Goal: Contribute content: Contribute content

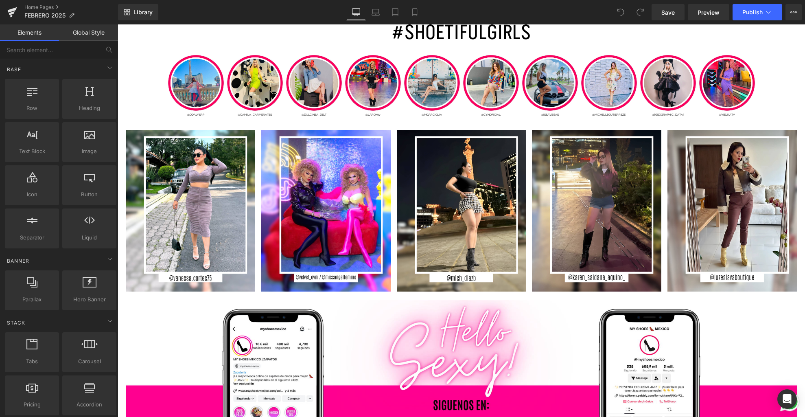
scroll to position [2129, 0]
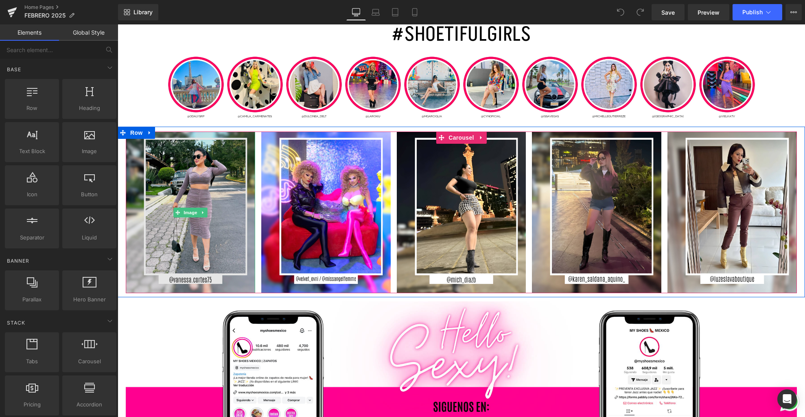
click at [166, 235] on img at bounding box center [190, 212] width 129 height 162
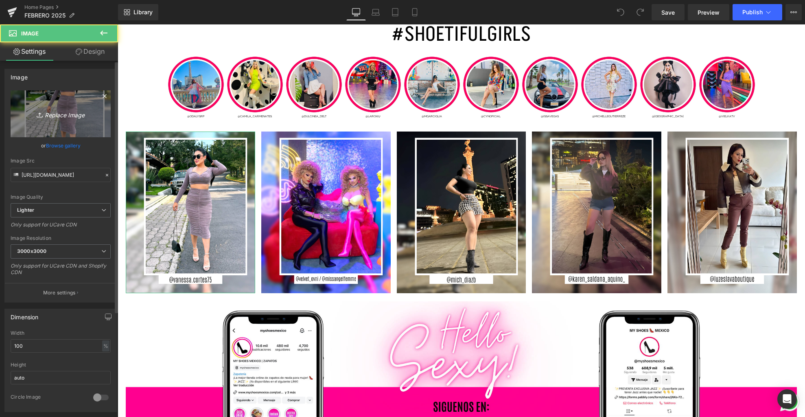
click at [79, 101] on link "Replace Image" at bounding box center [61, 113] width 100 height 47
type input "C:\fakepath\3.jpg"
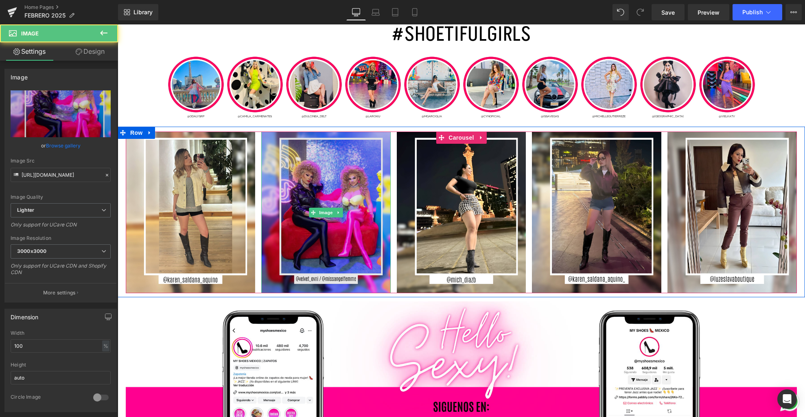
click at [293, 263] on img at bounding box center [325, 212] width 129 height 162
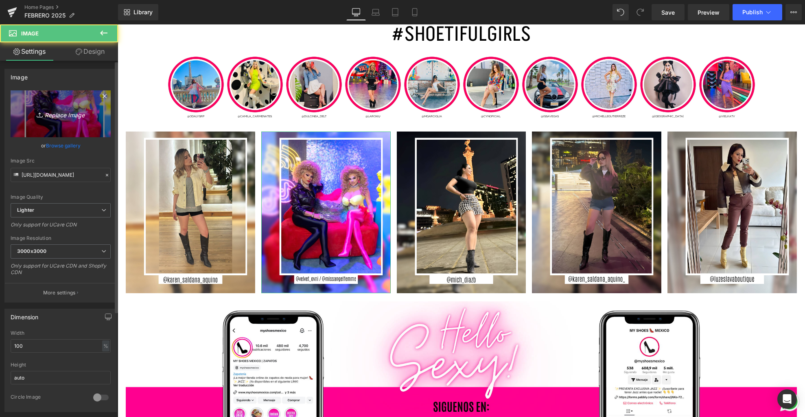
click at [67, 123] on link "Replace Image" at bounding box center [61, 113] width 100 height 47
type input "C:\fakepath\1.jpg"
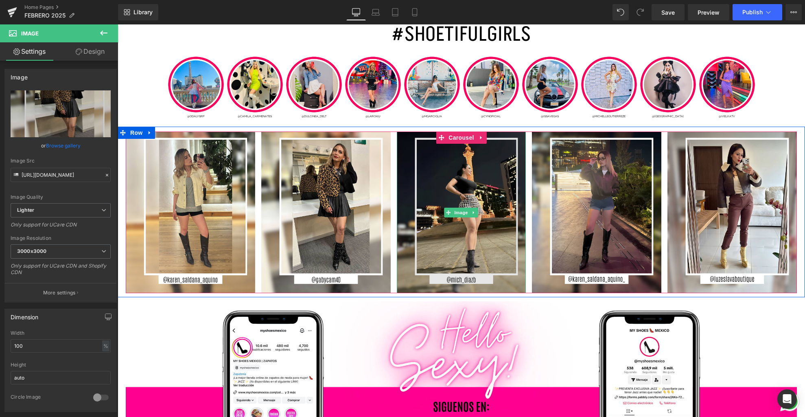
click at [462, 257] on img at bounding box center [461, 212] width 129 height 162
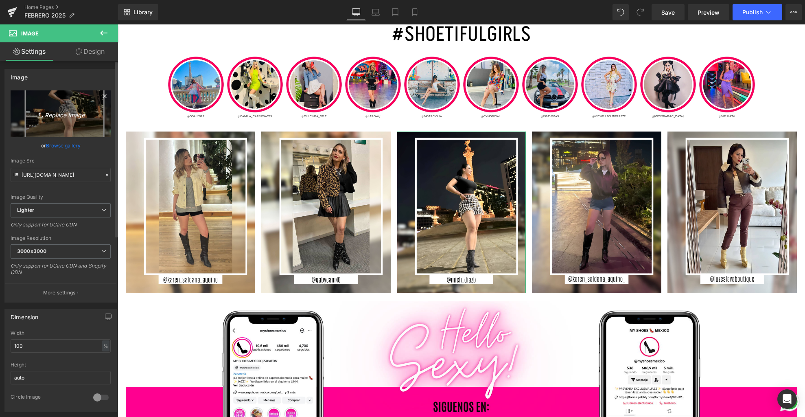
click at [72, 133] on link "Replace Image" at bounding box center [61, 113] width 100 height 47
type input "C:\fakepath\4.jpg"
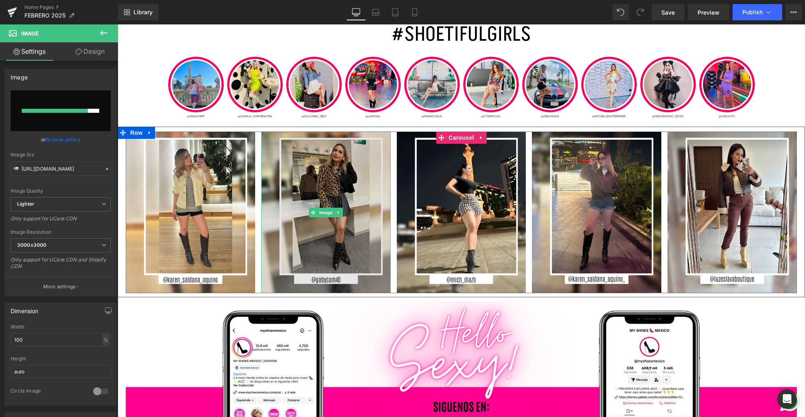
click at [365, 250] on img at bounding box center [325, 212] width 129 height 162
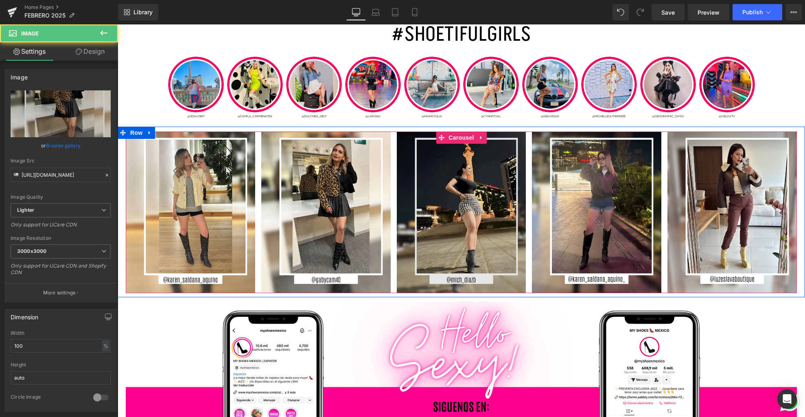
click at [495, 222] on img at bounding box center [461, 212] width 129 height 162
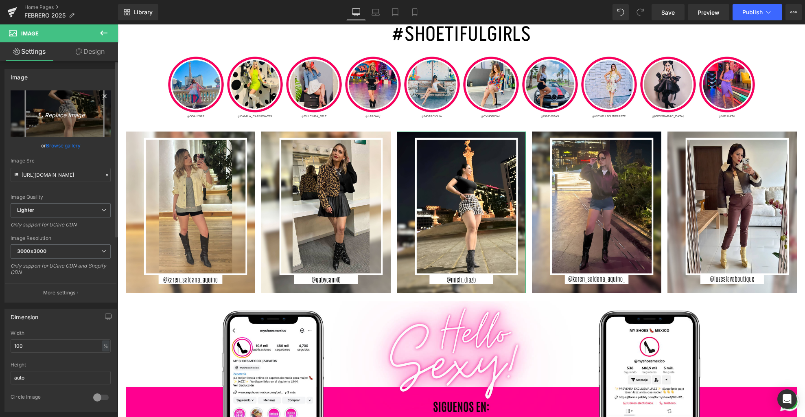
click at [50, 129] on link "Replace Image" at bounding box center [61, 113] width 100 height 47
type input "C:\fakepath\4.jpg"
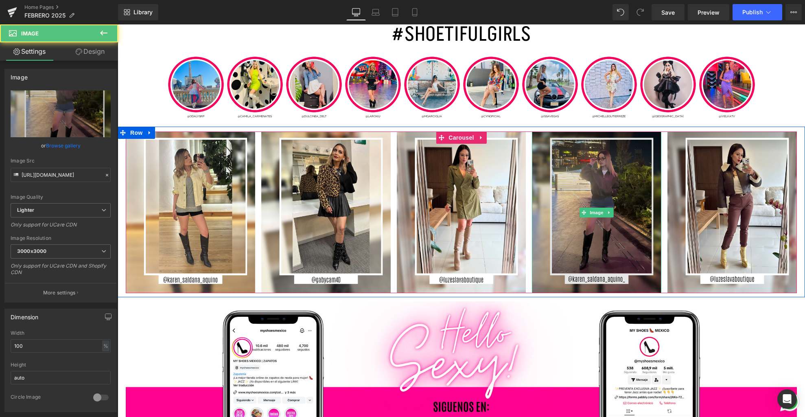
click at [601, 261] on img at bounding box center [596, 212] width 129 height 162
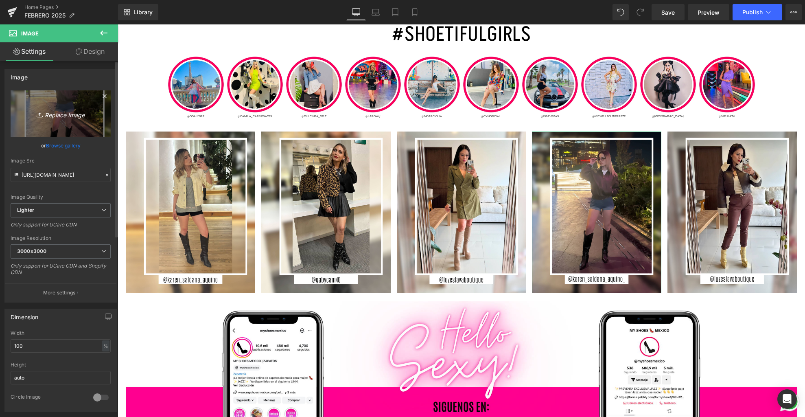
click at [96, 131] on link "Replace Image" at bounding box center [61, 113] width 100 height 47
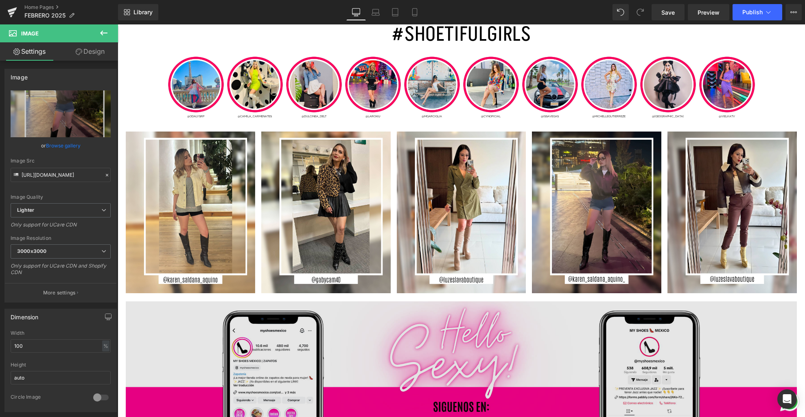
type input "C:\fakepath\7.jpg"
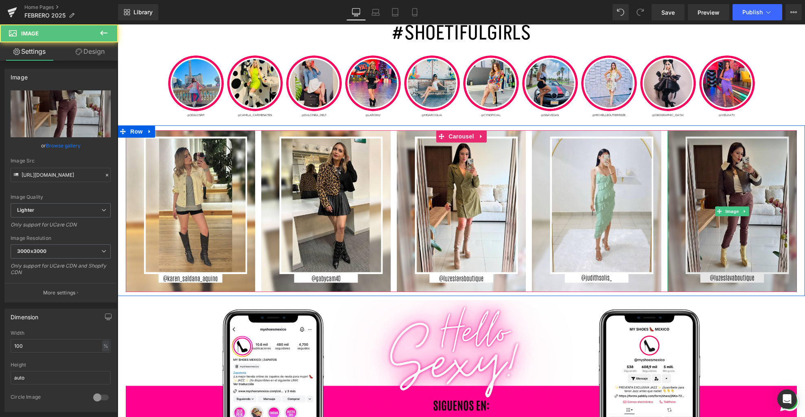
click at [712, 235] on img at bounding box center [732, 211] width 129 height 162
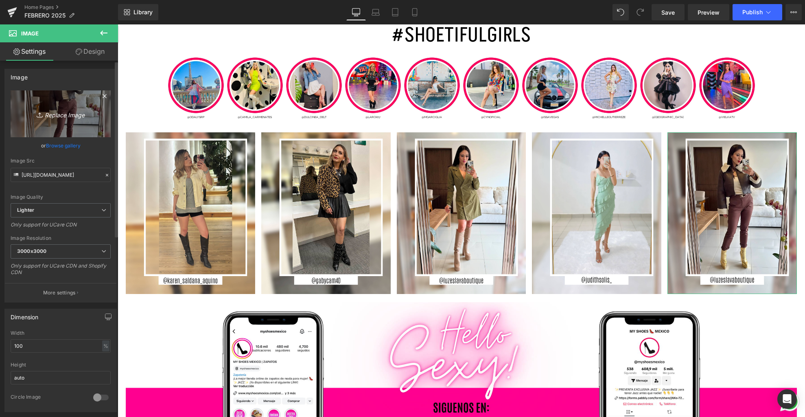
scroll to position [0, 0]
click at [55, 120] on link "Replace Image" at bounding box center [61, 113] width 100 height 47
type input "C:\fakepath\5.jpg"
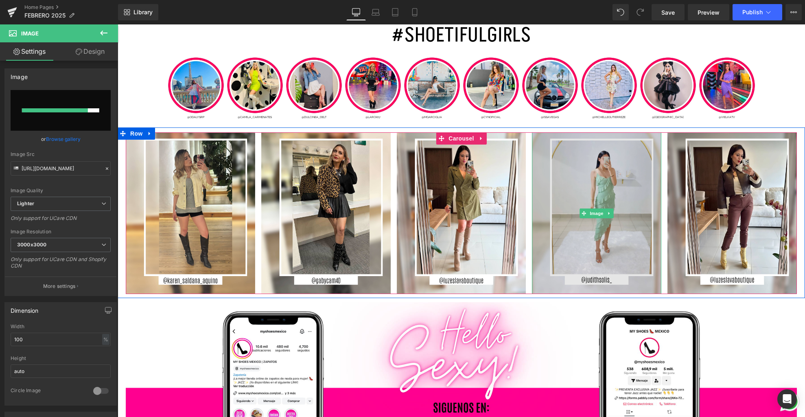
click at [576, 234] on img at bounding box center [596, 213] width 129 height 162
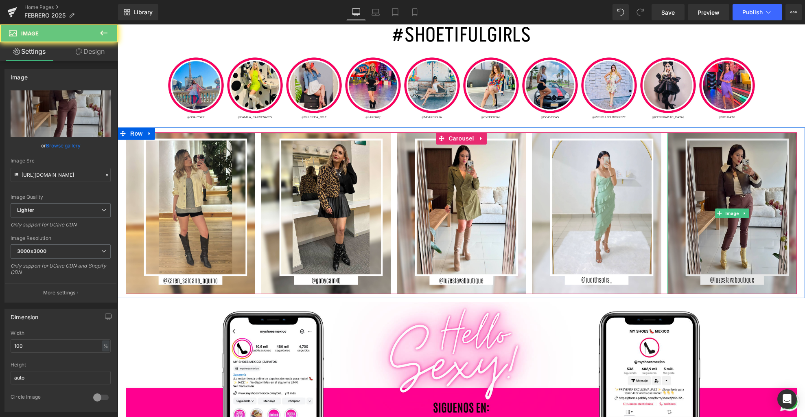
click at [695, 232] on img at bounding box center [732, 213] width 129 height 162
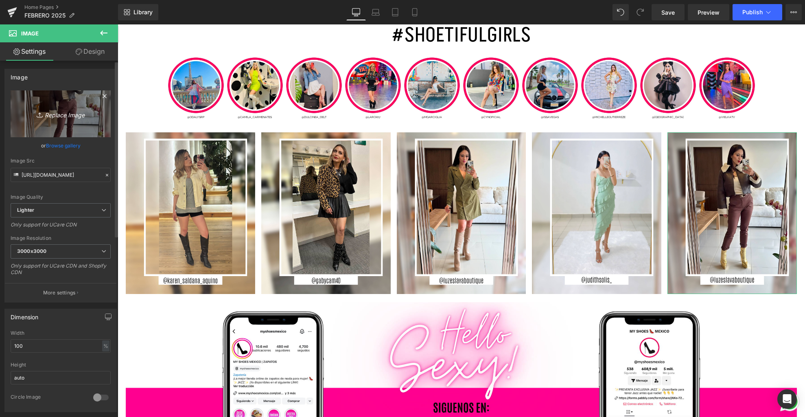
click at [62, 131] on link "Replace Image" at bounding box center [61, 113] width 100 height 47
type input "C:\fakepath\5.jpg"
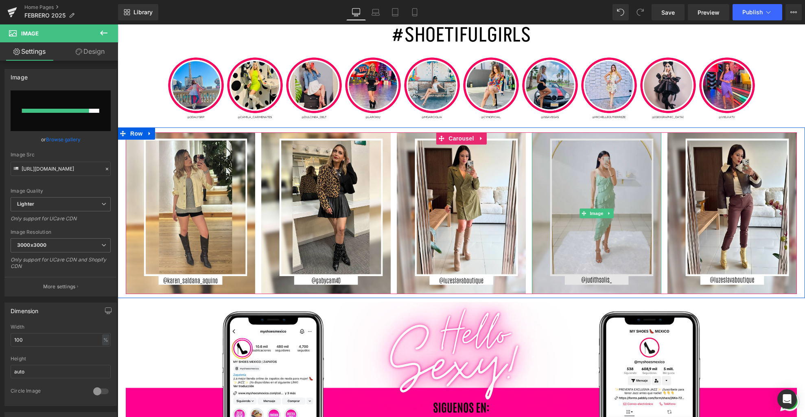
click at [589, 196] on img at bounding box center [596, 213] width 129 height 162
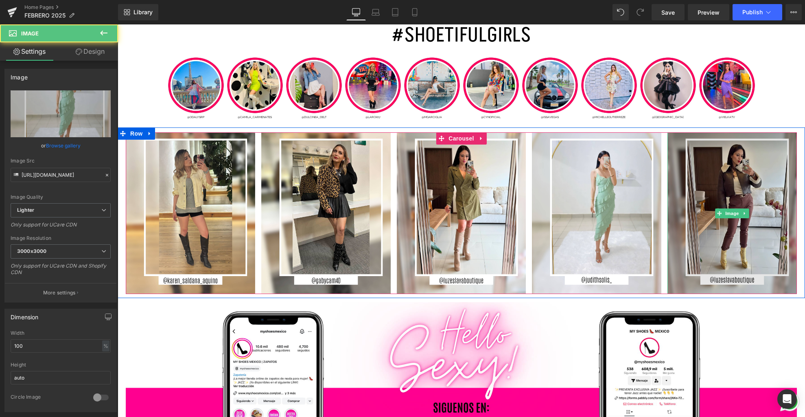
click at [713, 198] on img at bounding box center [732, 213] width 129 height 162
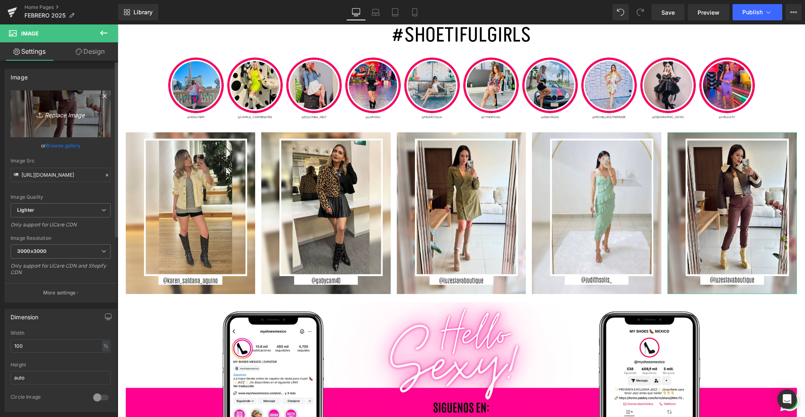
click at [86, 109] on icon "Replace Image" at bounding box center [60, 114] width 65 height 10
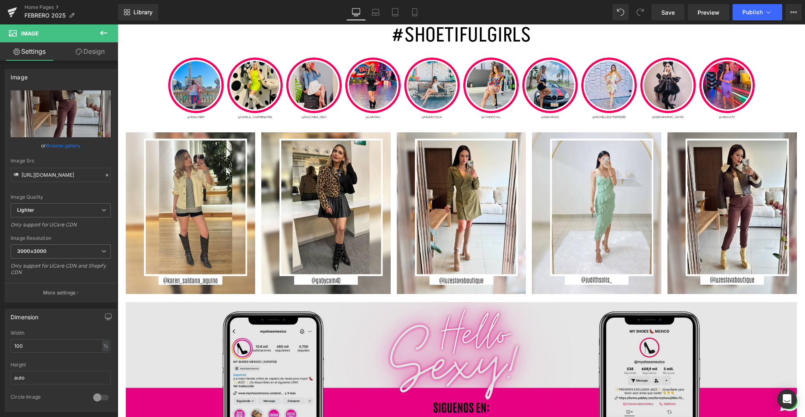
type input "C:\fakepath\5.jpg"
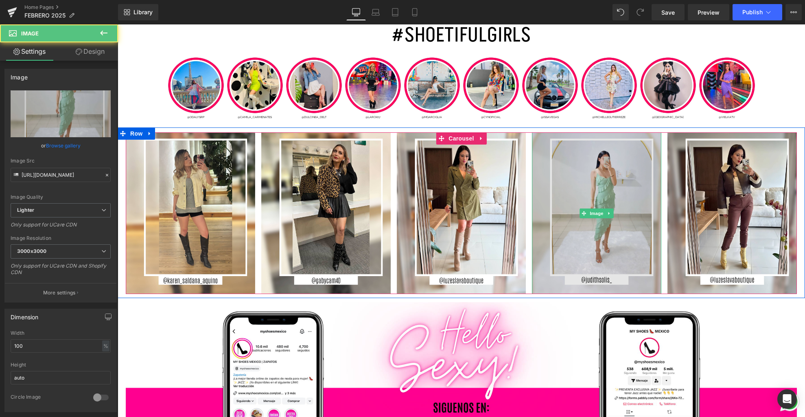
click at [595, 254] on img at bounding box center [596, 213] width 129 height 162
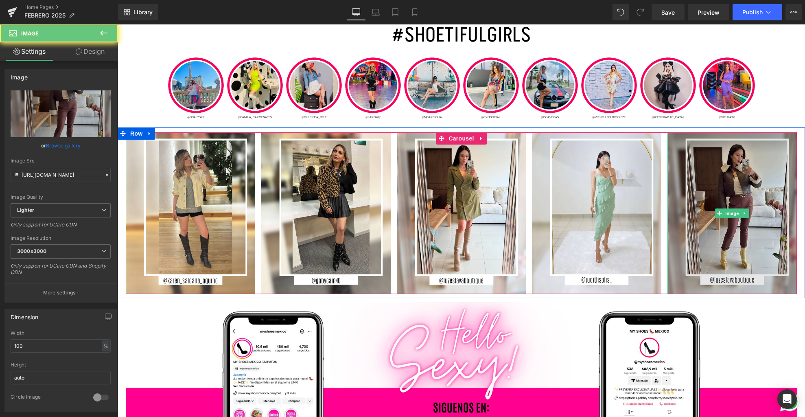
click at [702, 234] on img at bounding box center [732, 213] width 129 height 162
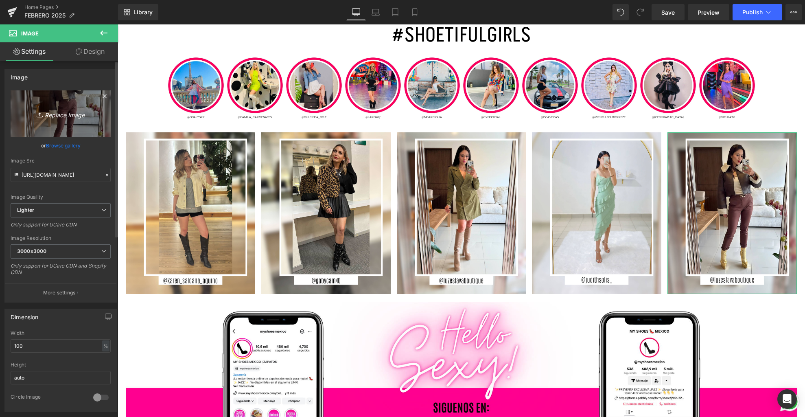
click at [57, 111] on icon "Replace Image" at bounding box center [60, 114] width 65 height 10
type input "C:\fakepath\5.jpg"
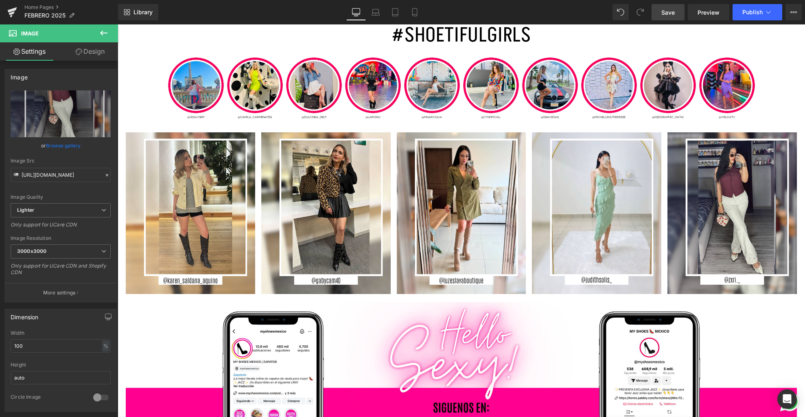
click at [673, 12] on span "Save" at bounding box center [668, 12] width 13 height 9
click at [413, 14] on icon at bounding box center [414, 13] width 4 height 8
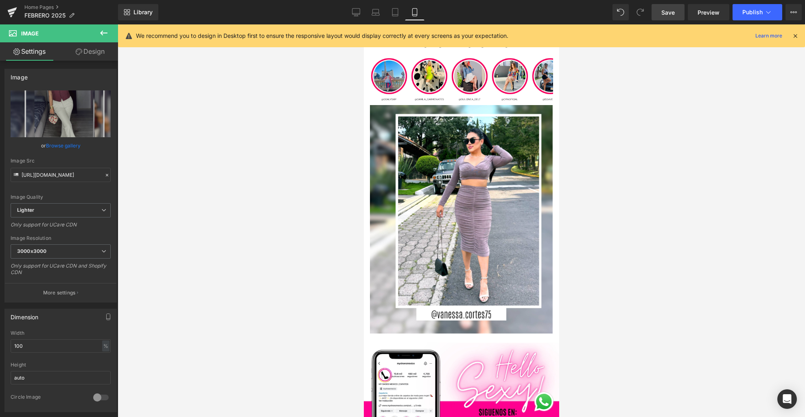
scroll to position [3851, 0]
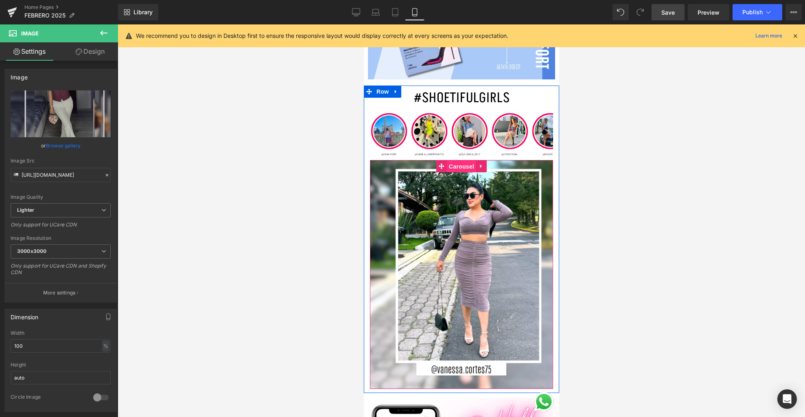
click at [462, 164] on span "Carousel" at bounding box center [461, 166] width 29 height 12
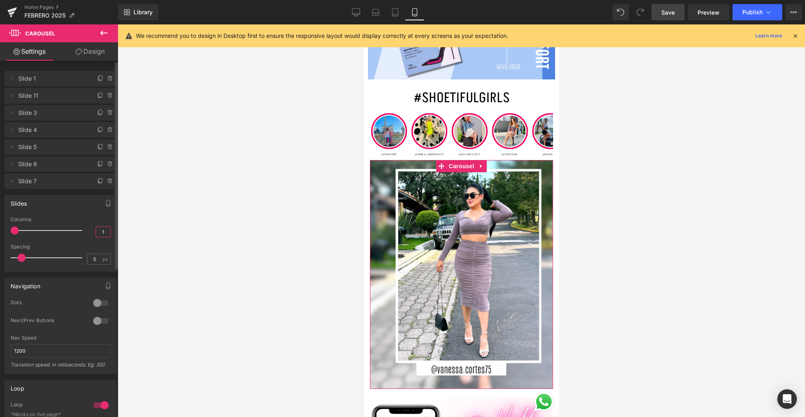
drag, startPoint x: 103, startPoint y: 230, endPoint x: 109, endPoint y: 232, distance: 6.3
click at [103, 230] on input "1" at bounding box center [103, 232] width 14 height 10
type input "7"
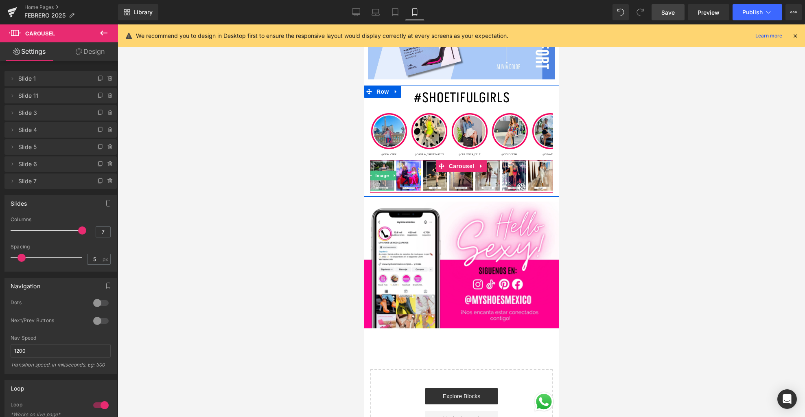
click at [376, 185] on img at bounding box center [382, 175] width 24 height 31
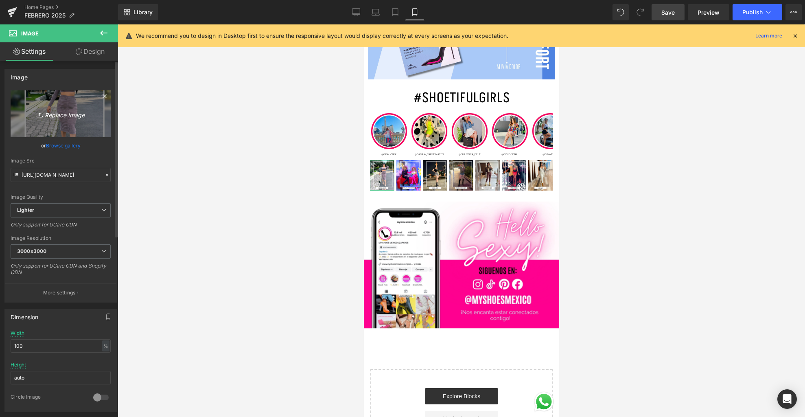
click at [45, 128] on link "Replace Image" at bounding box center [61, 113] width 100 height 47
type input "C:\fakepath\3.jpg"
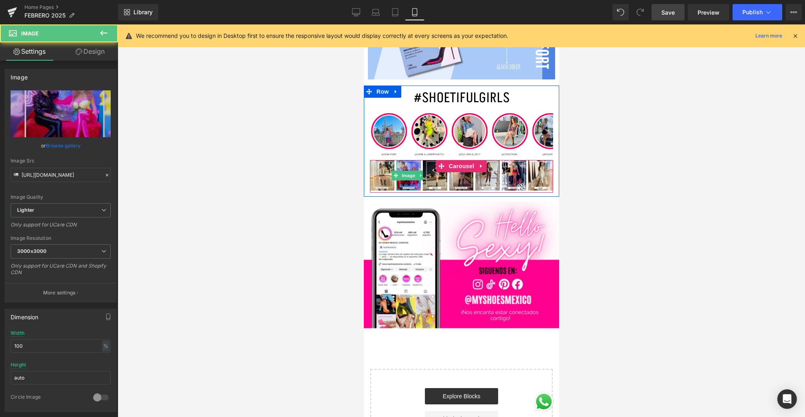
click at [405, 184] on img at bounding box center [408, 175] width 24 height 31
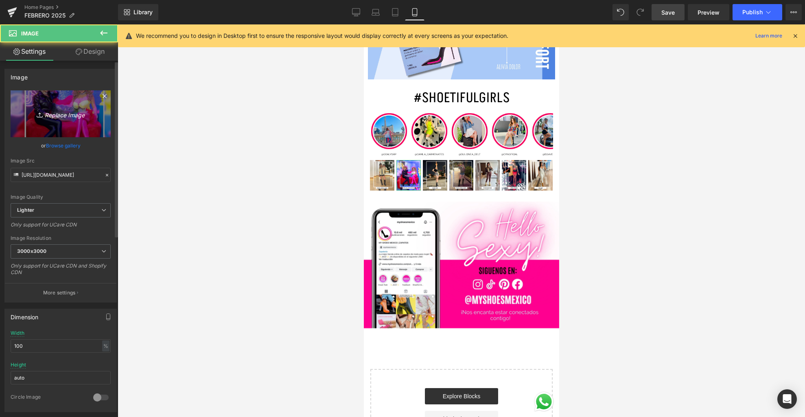
click at [44, 130] on link "Replace Image" at bounding box center [61, 113] width 100 height 47
type input "C:\fakepath\1.jpg"
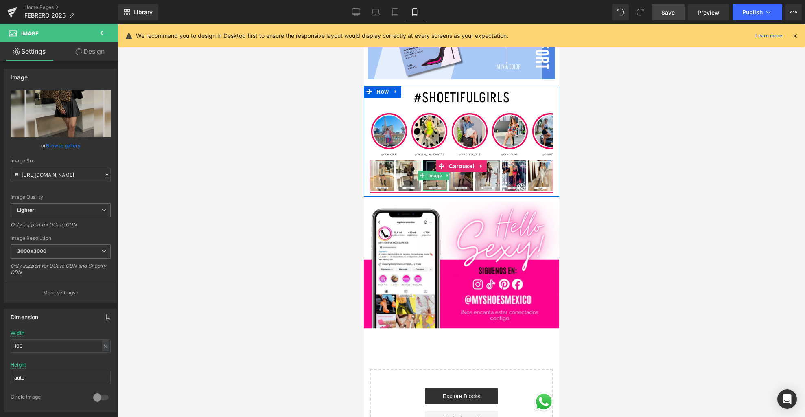
click at [432, 184] on img at bounding box center [435, 175] width 24 height 31
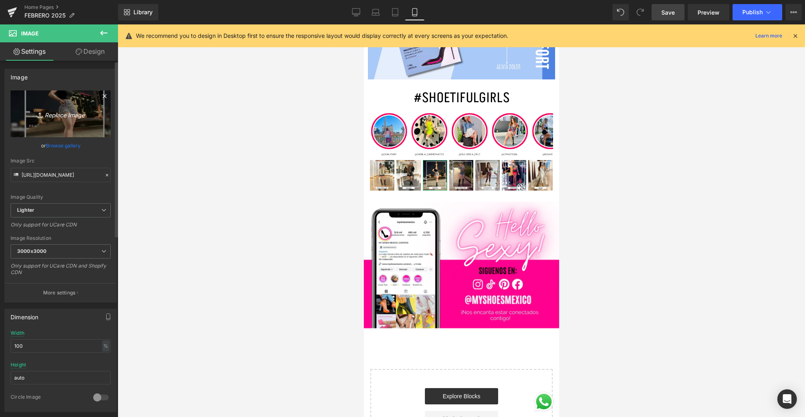
click at [32, 114] on icon "Replace Image" at bounding box center [60, 114] width 65 height 10
type input "C:\fakepath\4.jpg"
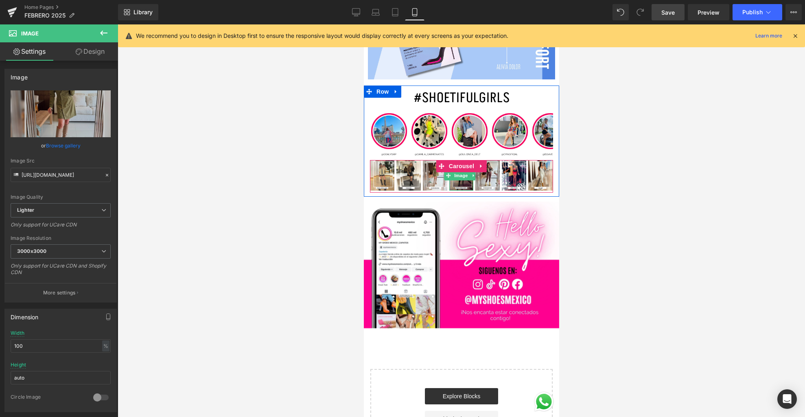
click at [470, 186] on img at bounding box center [461, 175] width 24 height 31
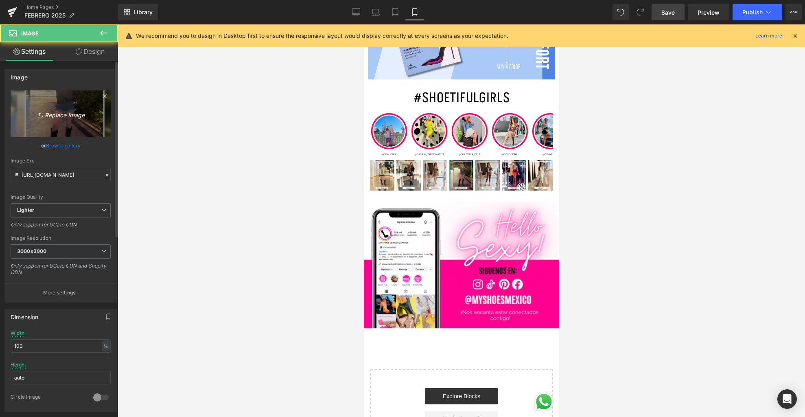
click at [88, 134] on link "Replace Image" at bounding box center [61, 113] width 100 height 47
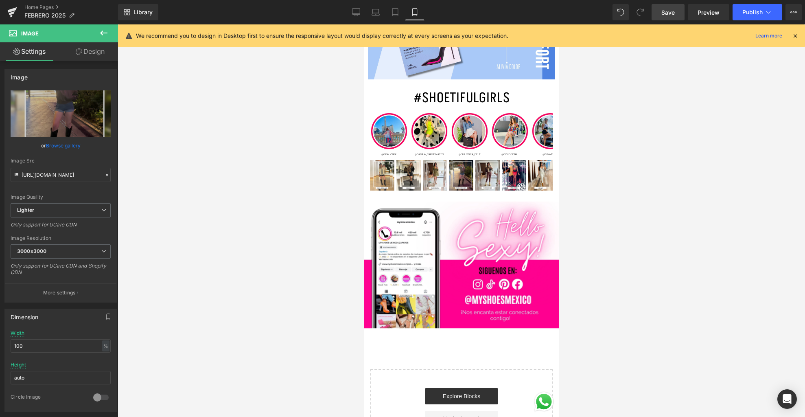
type input "C:\fakepath\7.jpg"
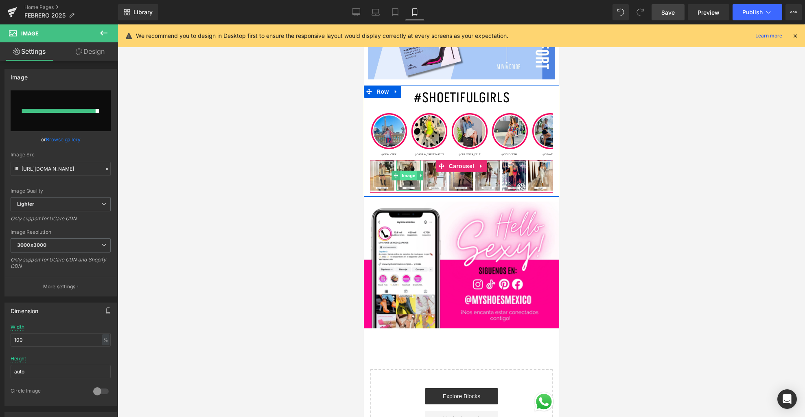
click at [407, 180] on span "Image" at bounding box center [408, 176] width 17 height 10
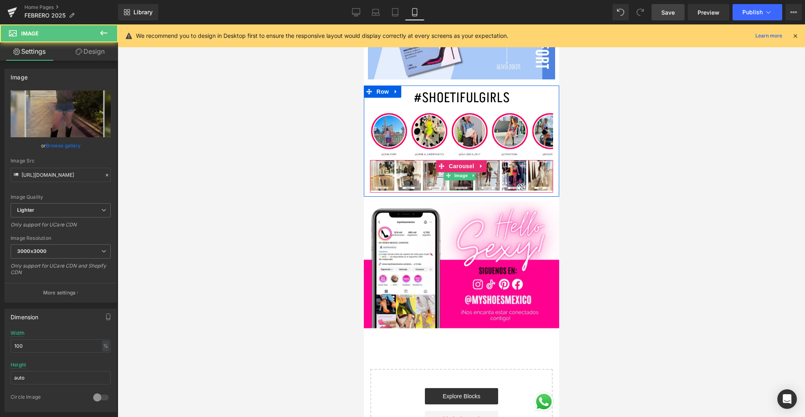
click at [462, 187] on img at bounding box center [461, 175] width 24 height 31
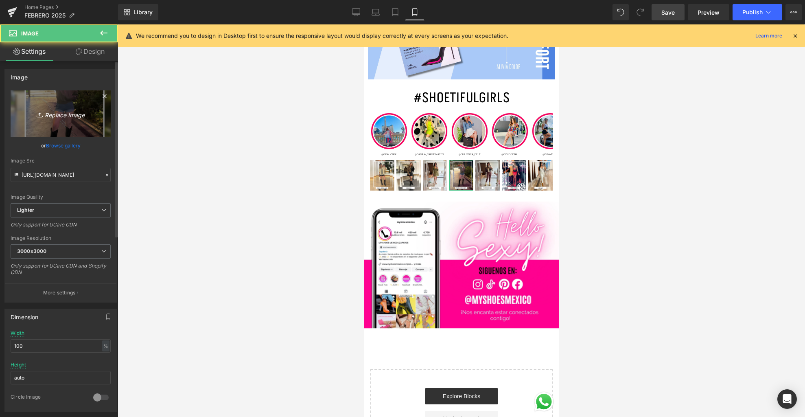
click at [44, 131] on link "Replace Image" at bounding box center [61, 113] width 100 height 47
type input "C:\fakepath\7.jpg"
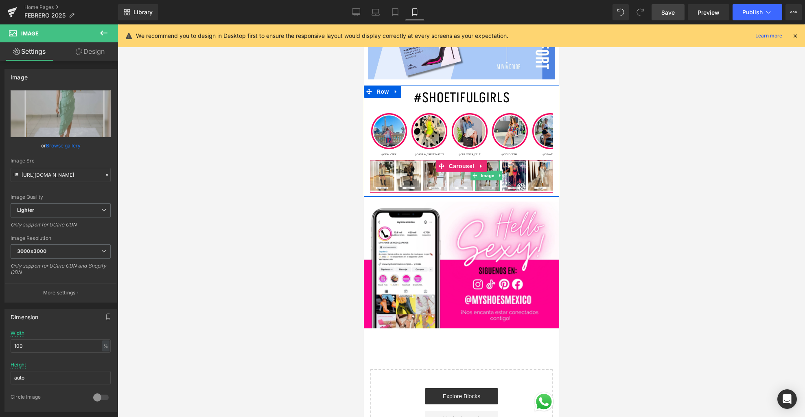
click at [490, 187] on img at bounding box center [487, 175] width 24 height 31
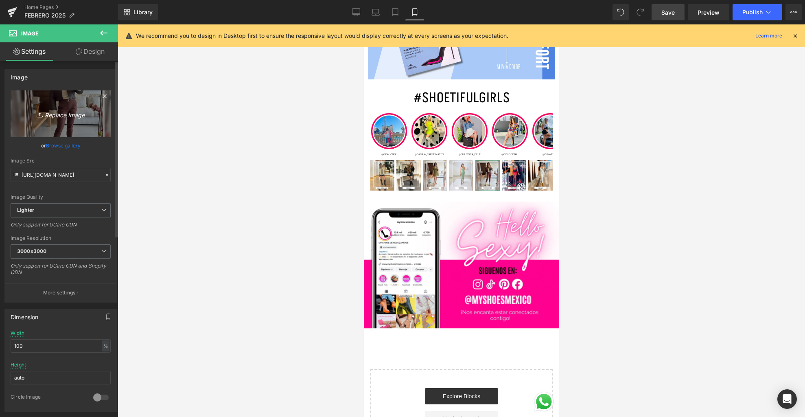
click at [85, 133] on link "Replace Image" at bounding box center [61, 113] width 100 height 47
type input "C:\fakepath\5.jpg"
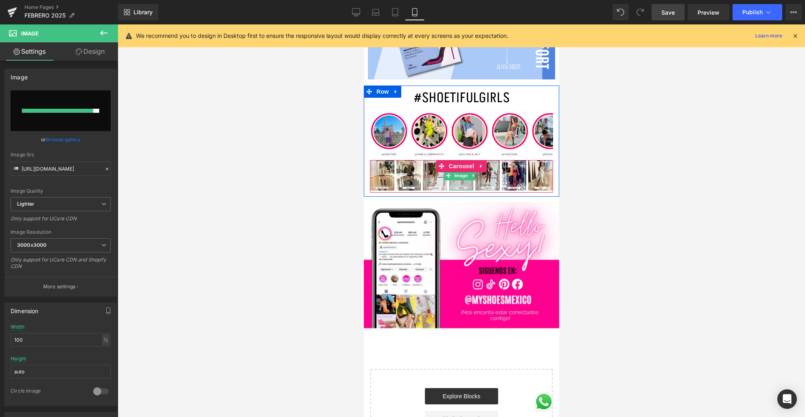
click at [460, 185] on img at bounding box center [461, 175] width 24 height 31
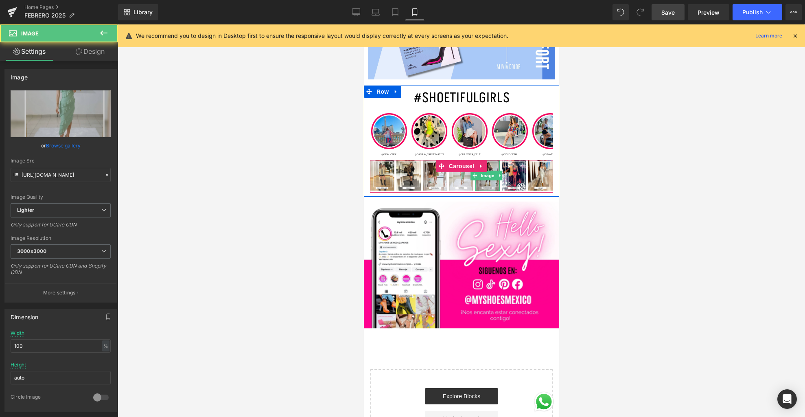
click at [488, 186] on img at bounding box center [487, 175] width 24 height 31
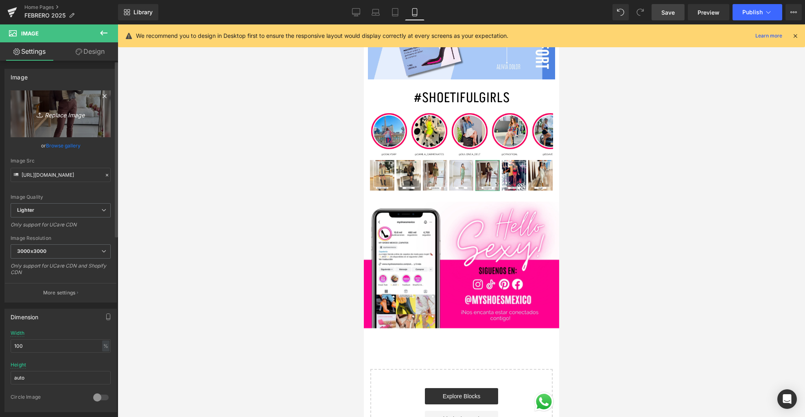
click at [58, 105] on link "Replace Image" at bounding box center [61, 113] width 100 height 47
type input "C:\fakepath\5.jpg"
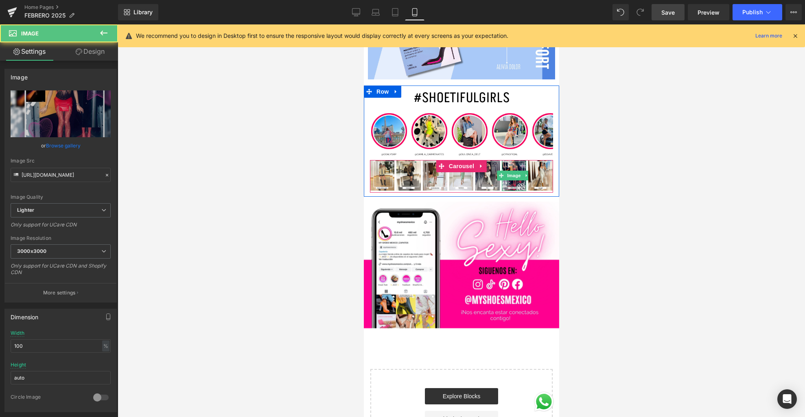
click at [511, 184] on img at bounding box center [514, 175] width 24 height 31
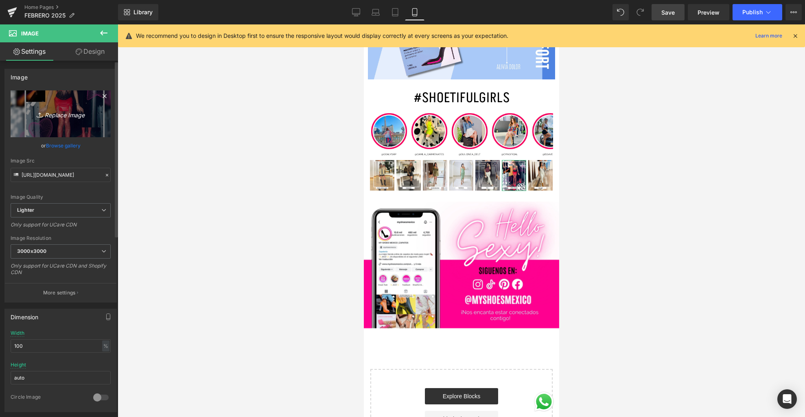
click at [55, 129] on link "Replace Image" at bounding box center [61, 113] width 100 height 47
type input "C:\fakepath\6.jpg"
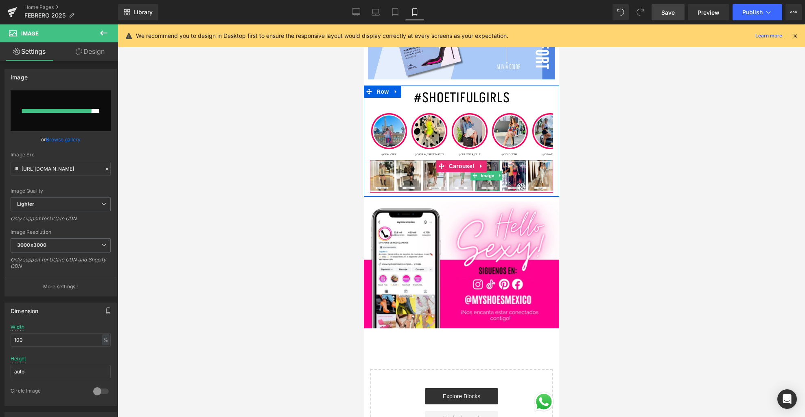
click at [484, 186] on img at bounding box center [487, 175] width 24 height 31
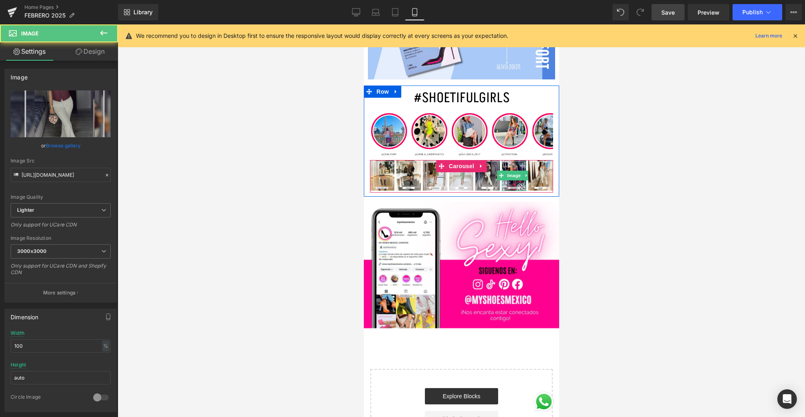
click at [512, 188] on img at bounding box center [514, 175] width 24 height 31
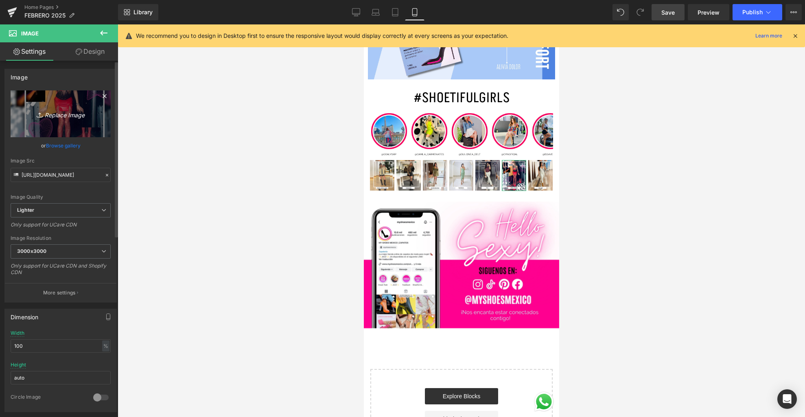
click at [83, 130] on link "Replace Image" at bounding box center [61, 113] width 100 height 47
type input "C:\fakepath\6.jpg"
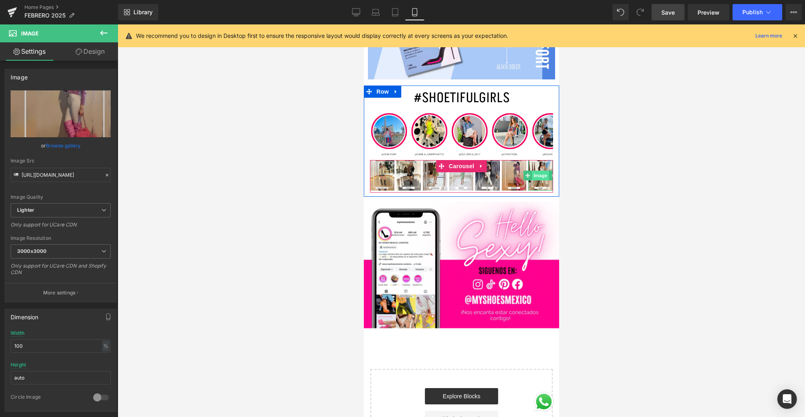
click at [542, 180] on span "Image" at bounding box center [540, 176] width 17 height 10
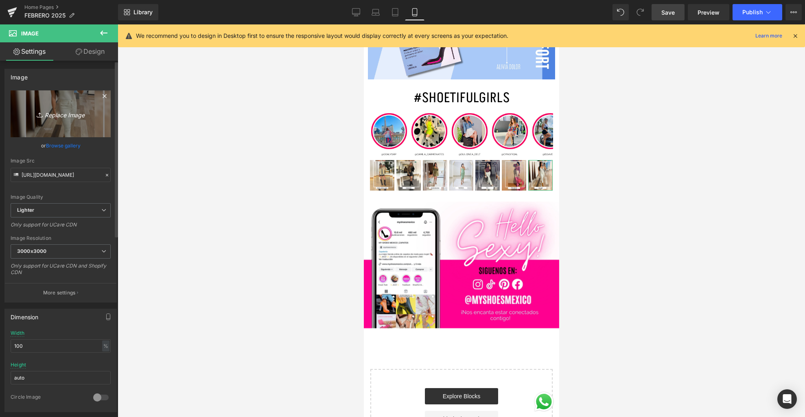
click at [55, 127] on link "Replace Image" at bounding box center [61, 113] width 100 height 47
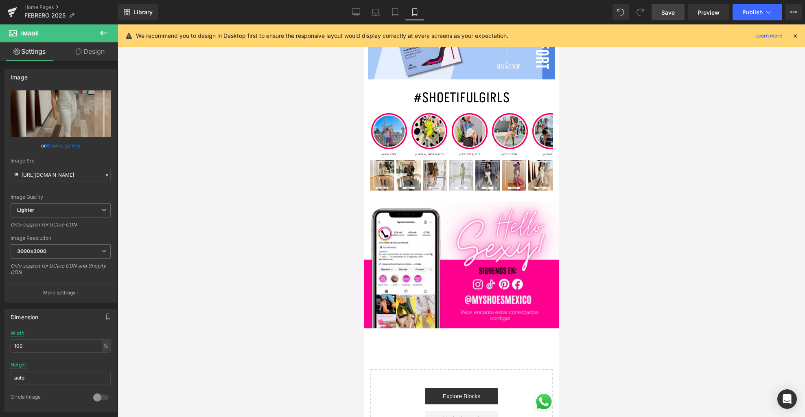
type input "C:\fakepath\2.jpg"
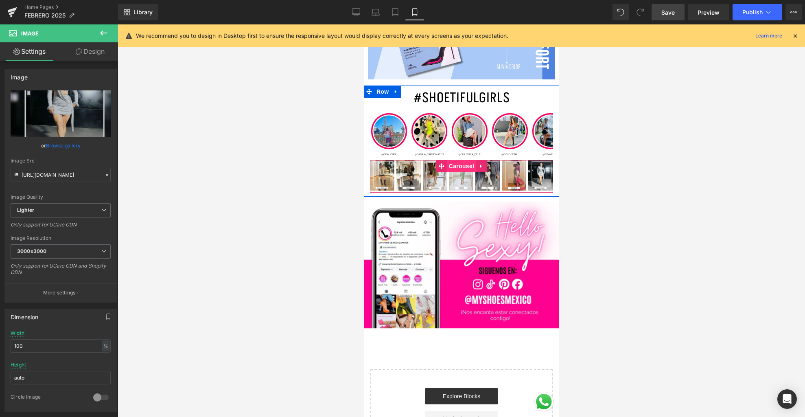
click at [454, 162] on span "Carousel" at bounding box center [461, 166] width 29 height 12
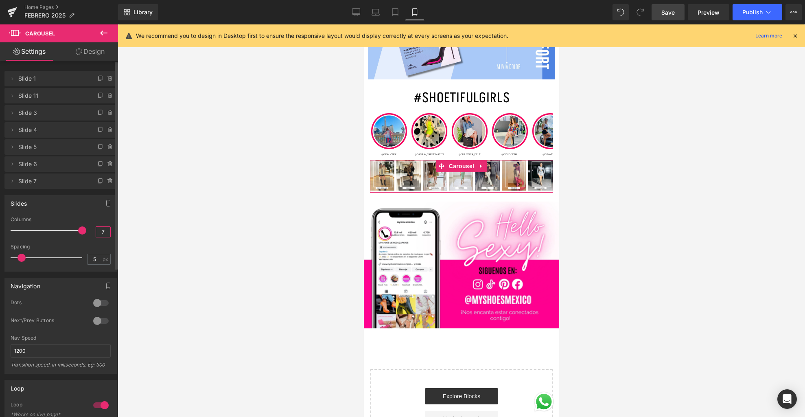
click at [102, 232] on input "7" at bounding box center [103, 232] width 14 height 10
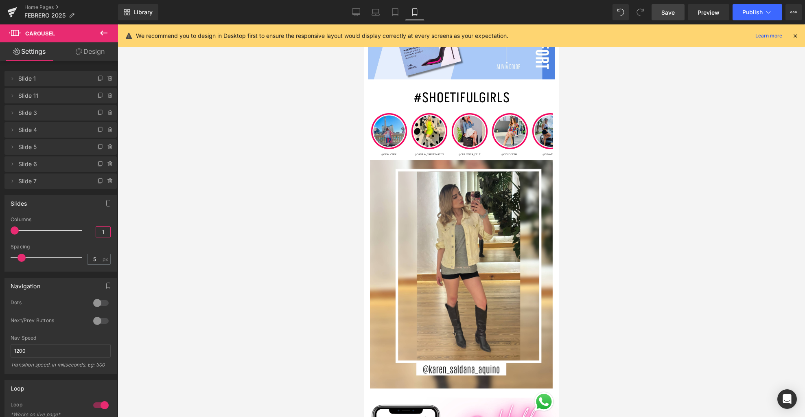
type input "1"
click at [670, 10] on span "Save" at bounding box center [668, 12] width 13 height 9
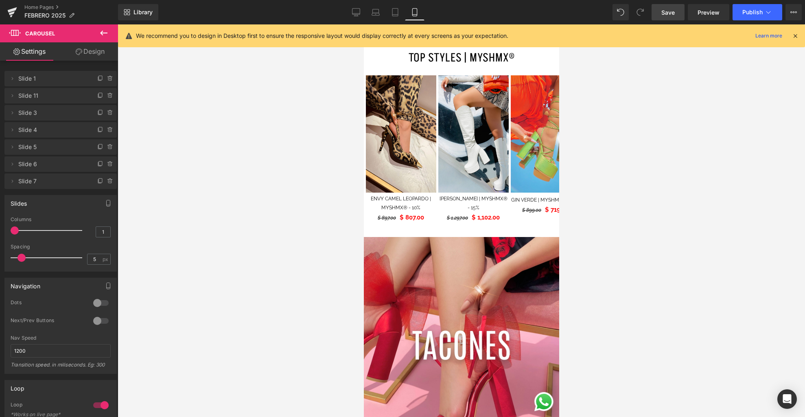
scroll to position [1542, 0]
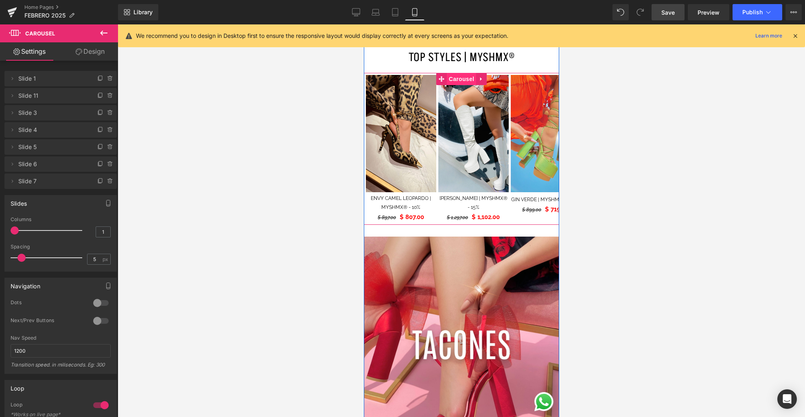
click at [464, 84] on span "Carousel" at bounding box center [461, 79] width 29 height 12
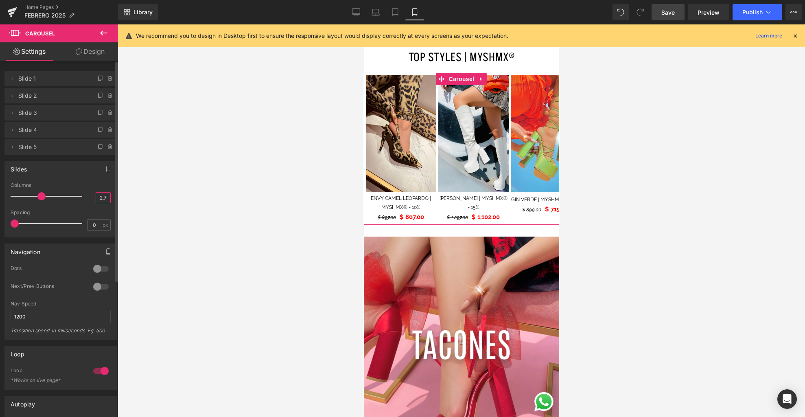
click at [101, 198] on input "2.7" at bounding box center [103, 198] width 14 height 10
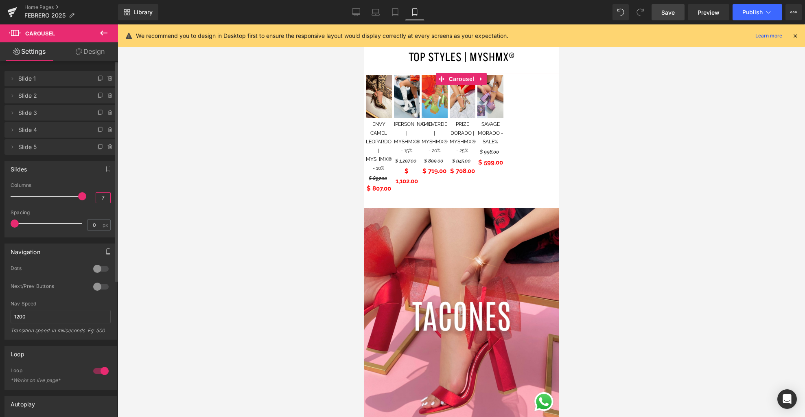
drag, startPoint x: 103, startPoint y: 198, endPoint x: 92, endPoint y: 197, distance: 10.7
click at [96, 197] on input "7" at bounding box center [103, 198] width 14 height 10
type input "5"
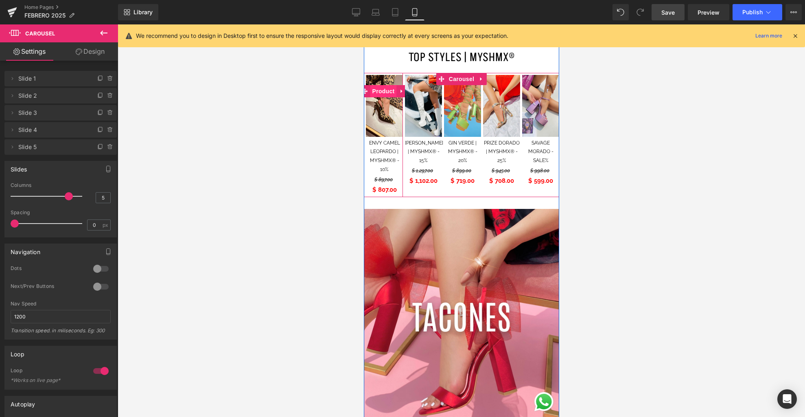
click at [385, 94] on span "Product" at bounding box center [383, 91] width 26 height 12
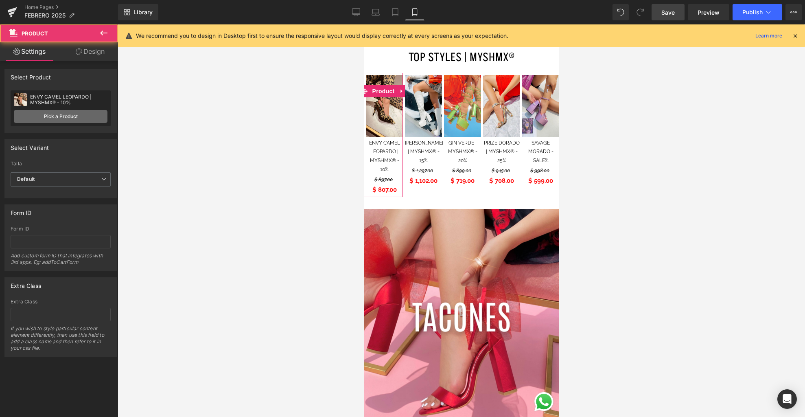
click at [37, 117] on link "Pick a Product" at bounding box center [61, 116] width 94 height 13
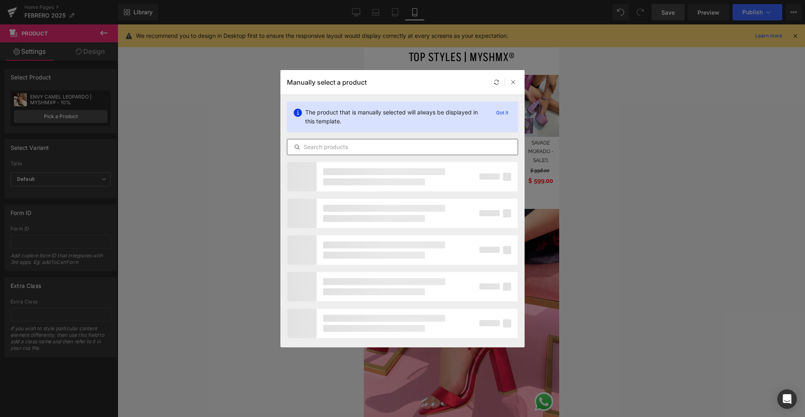
click at [338, 149] on input "text" at bounding box center [402, 147] width 230 height 10
type input "prize"
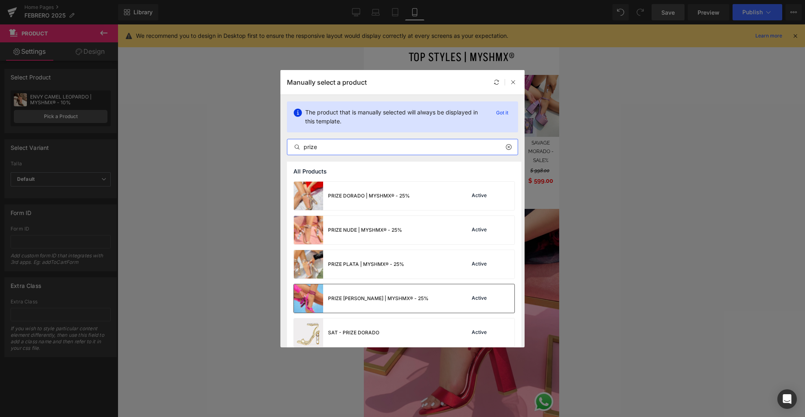
click at [380, 304] on div "PRIZE [PERSON_NAME] | MYSHMX® - 25%" at bounding box center [361, 298] width 135 height 28
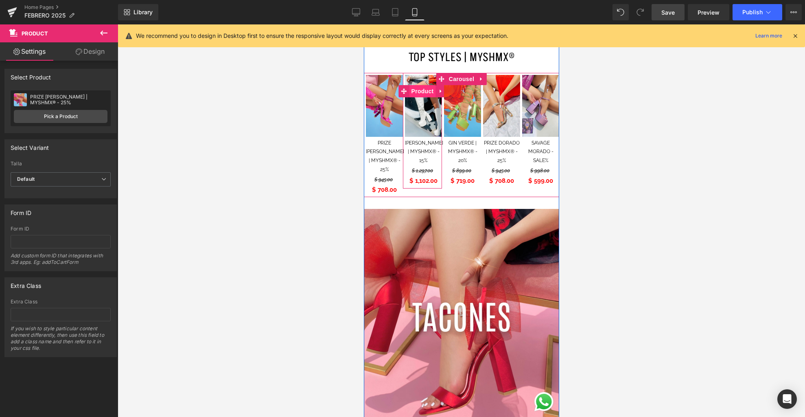
click at [421, 91] on span "Product" at bounding box center [422, 91] width 26 height 12
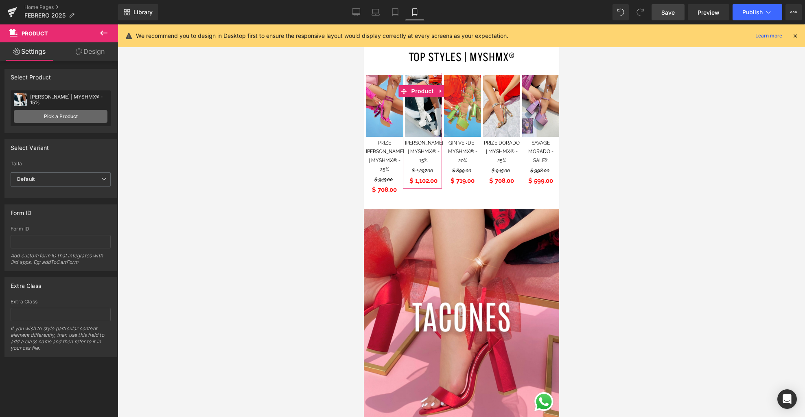
click at [62, 116] on link "Pick a Product" at bounding box center [61, 116] width 94 height 13
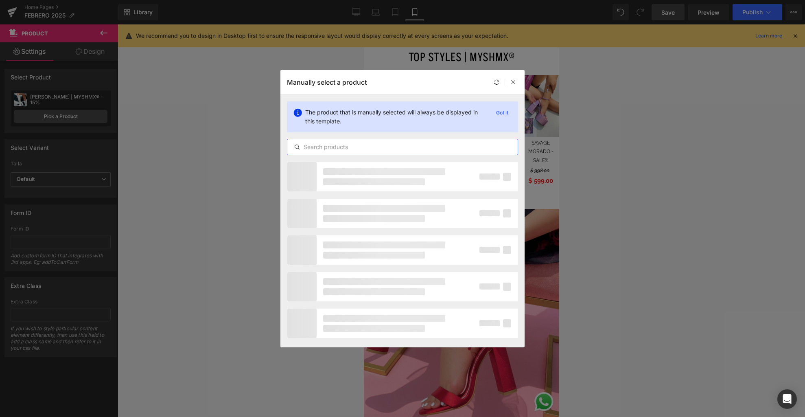
click at [340, 145] on input "text" at bounding box center [402, 147] width 230 height 10
type input "rider"
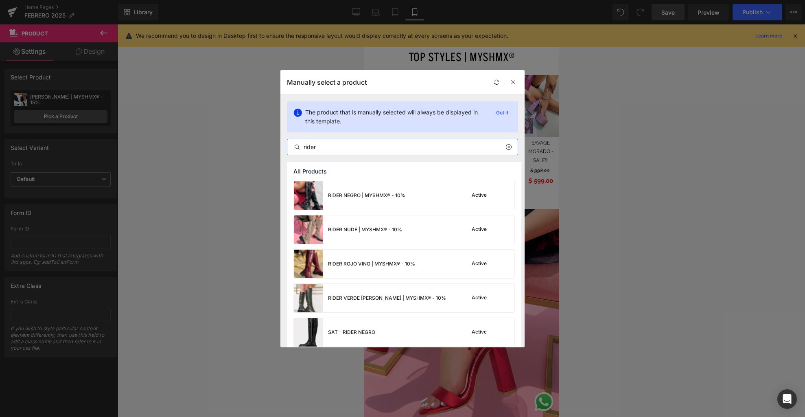
scroll to position [145, 0]
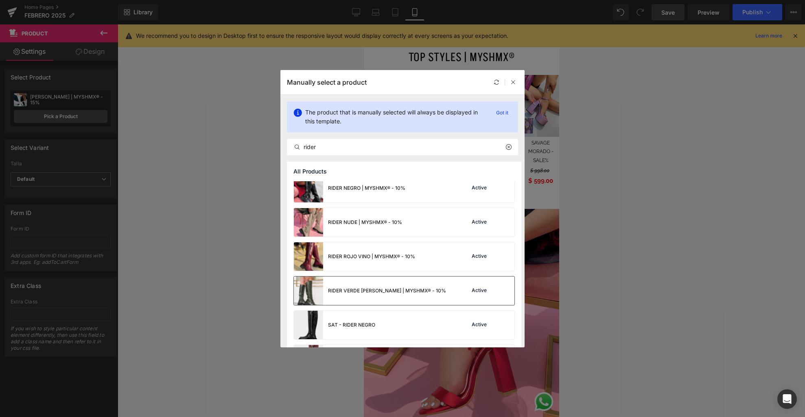
click at [400, 285] on div "RIDER VERDE [PERSON_NAME] | MYSHMX® - 10%" at bounding box center [370, 290] width 152 height 28
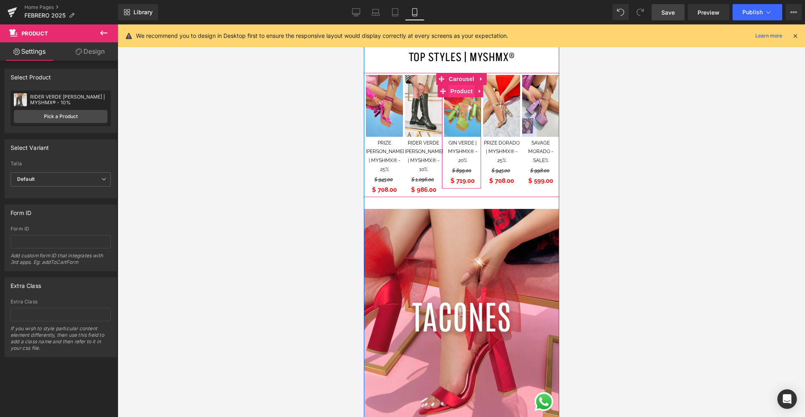
click at [456, 94] on span "Product" at bounding box center [461, 91] width 26 height 12
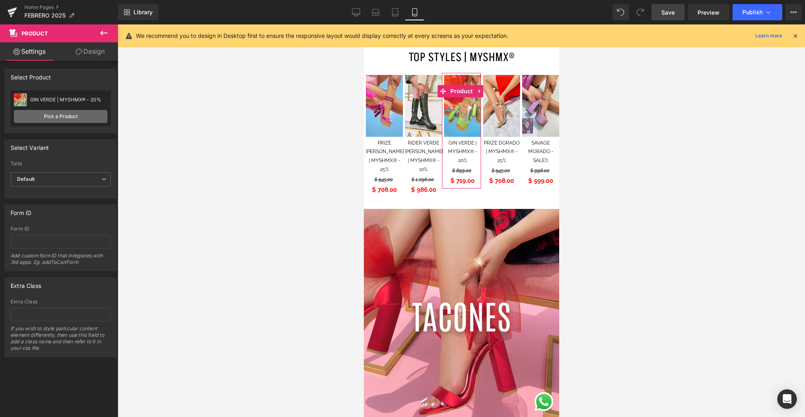
click at [56, 116] on link "Pick a Product" at bounding box center [61, 116] width 94 height 13
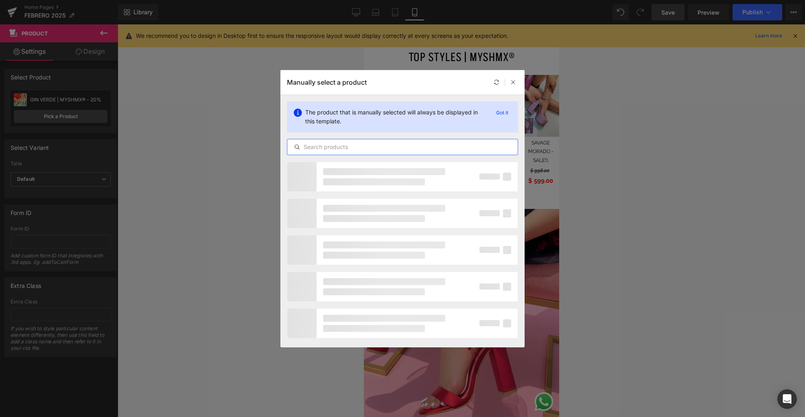
click at [371, 147] on input "text" at bounding box center [402, 147] width 230 height 10
type input "s"
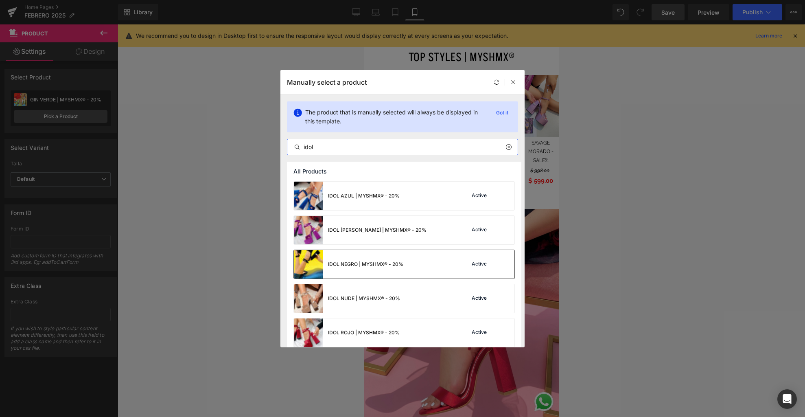
type input "idol"
click at [376, 272] on div "IDOL NEGRO | MYSHMX® - 20%" at bounding box center [349, 264] width 110 height 28
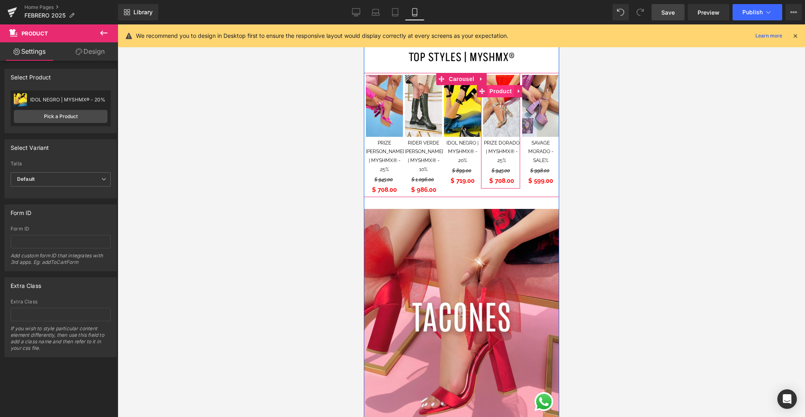
click at [498, 90] on span "Product" at bounding box center [500, 91] width 26 height 12
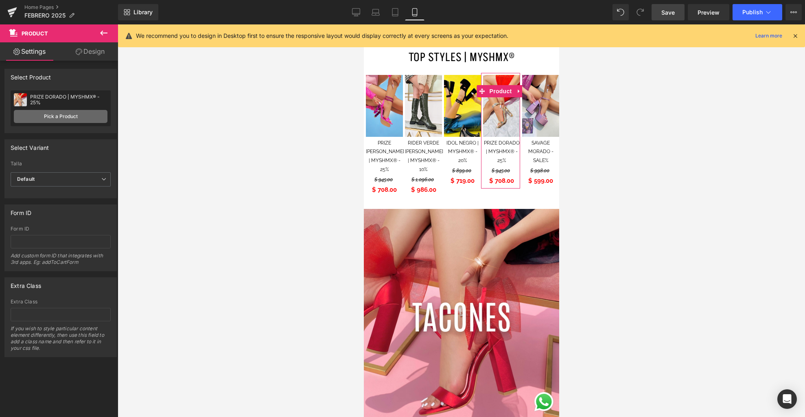
click at [89, 116] on link "Pick a Product" at bounding box center [61, 116] width 94 height 13
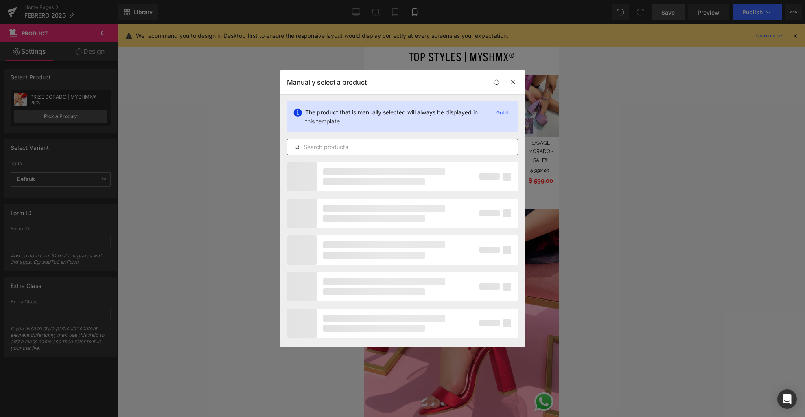
click at [328, 144] on input "text" at bounding box center [402, 147] width 230 height 10
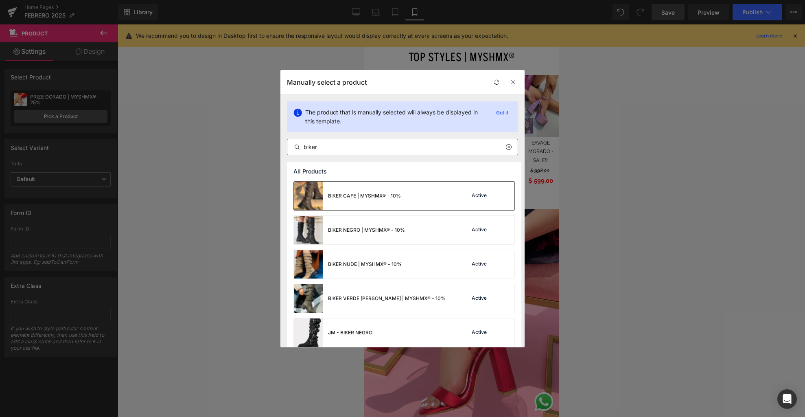
type input "biker"
click at [392, 197] on div "BIKER CAFE | MYSHMX® - 10%" at bounding box center [364, 195] width 73 height 7
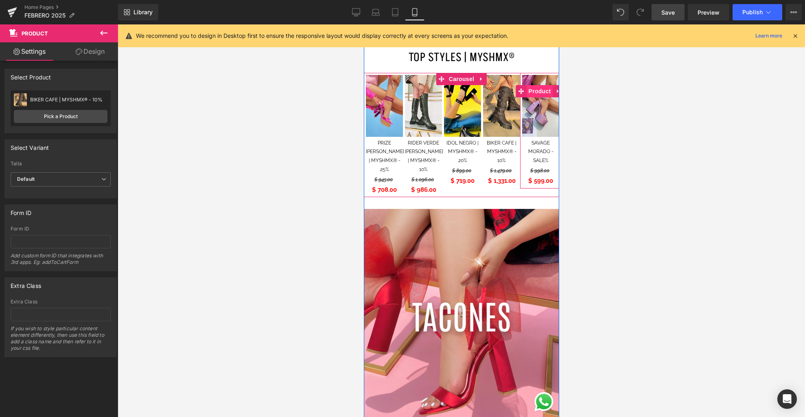
click at [537, 91] on span "Product" at bounding box center [539, 91] width 26 height 12
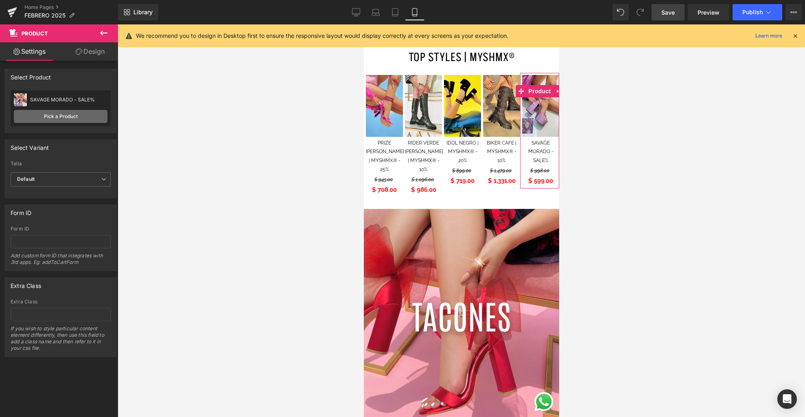
click at [62, 117] on link "Pick a Product" at bounding box center [61, 116] width 94 height 13
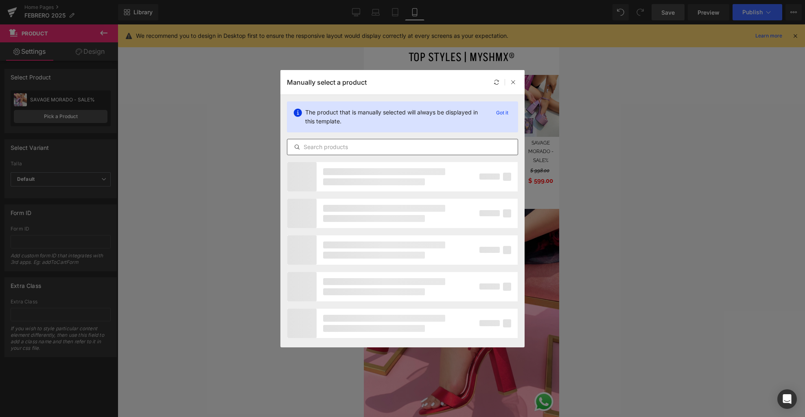
click at [330, 149] on input "text" at bounding box center [402, 147] width 230 height 10
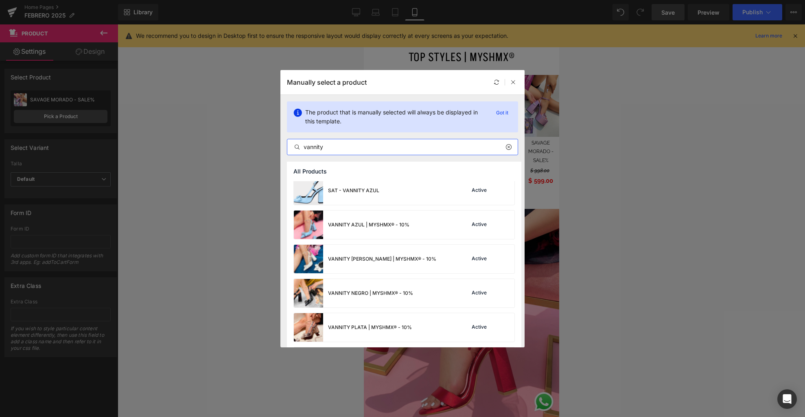
scroll to position [109, 0]
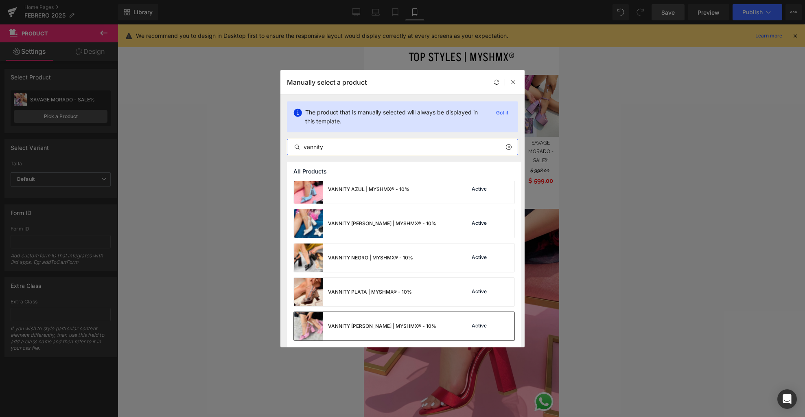
type input "vannity"
click at [432, 323] on div "VANNITY [PERSON_NAME] | MYSHMX® - 10% Active" at bounding box center [404, 326] width 221 height 28
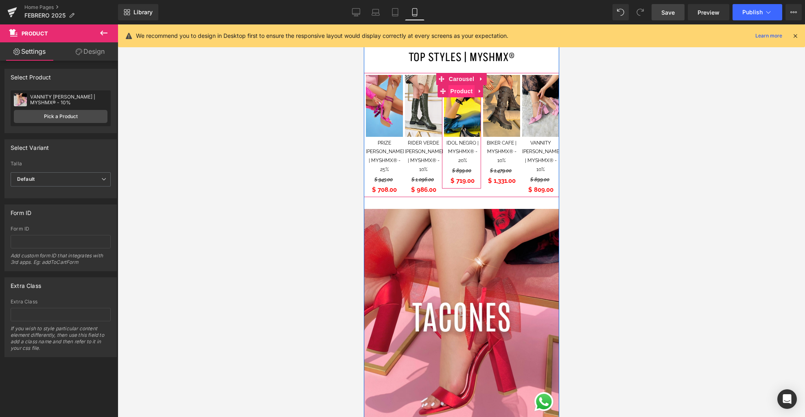
click at [461, 90] on span "Product" at bounding box center [461, 91] width 26 height 12
click at [452, 78] on span "Carousel" at bounding box center [461, 79] width 29 height 12
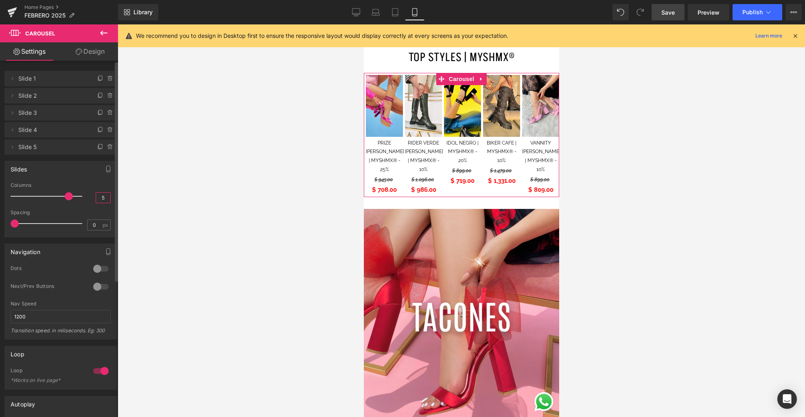
drag, startPoint x: 103, startPoint y: 199, endPoint x: 94, endPoint y: 199, distance: 8.5
click at [96, 199] on input "5" at bounding box center [103, 198] width 14 height 10
type input "2"
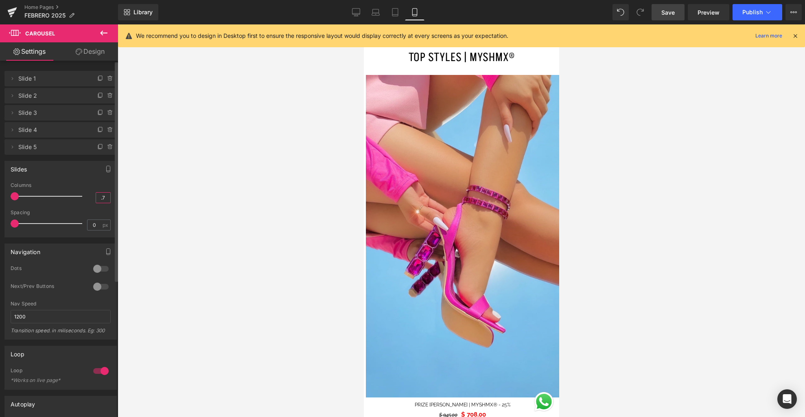
type input "1"
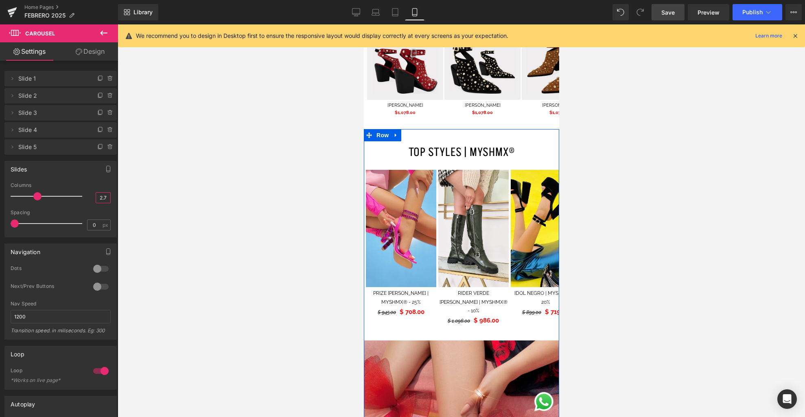
scroll to position [1447, 0]
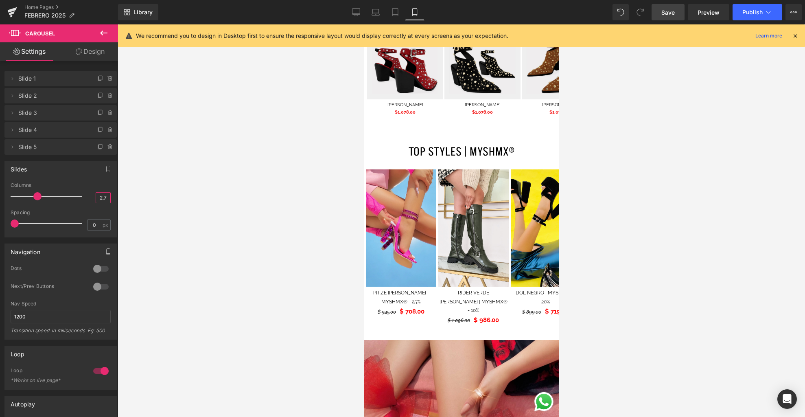
type input "2.7"
click at [666, 13] on span "Save" at bounding box center [668, 12] width 13 height 9
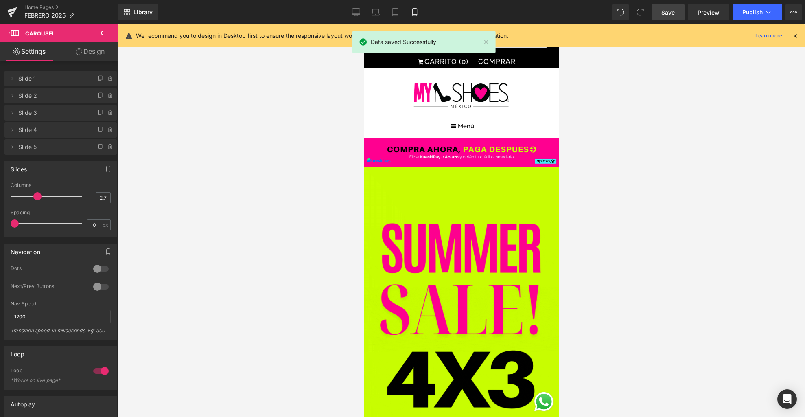
scroll to position [0, 0]
